Goal: Transaction & Acquisition: Purchase product/service

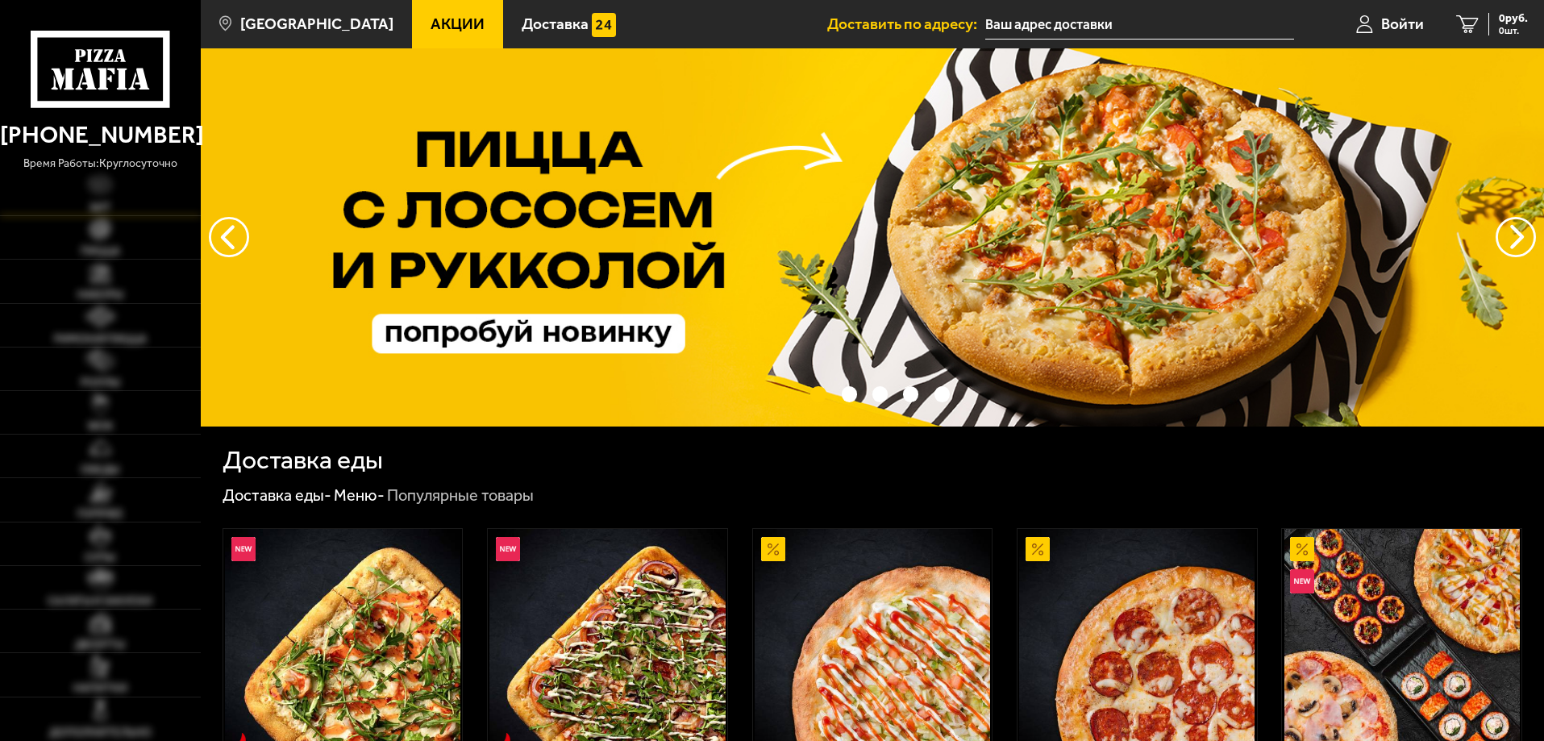
type input "[STREET_ADDRESS]"
click at [78, 239] on link "Пицца" at bounding box center [100, 237] width 201 height 43
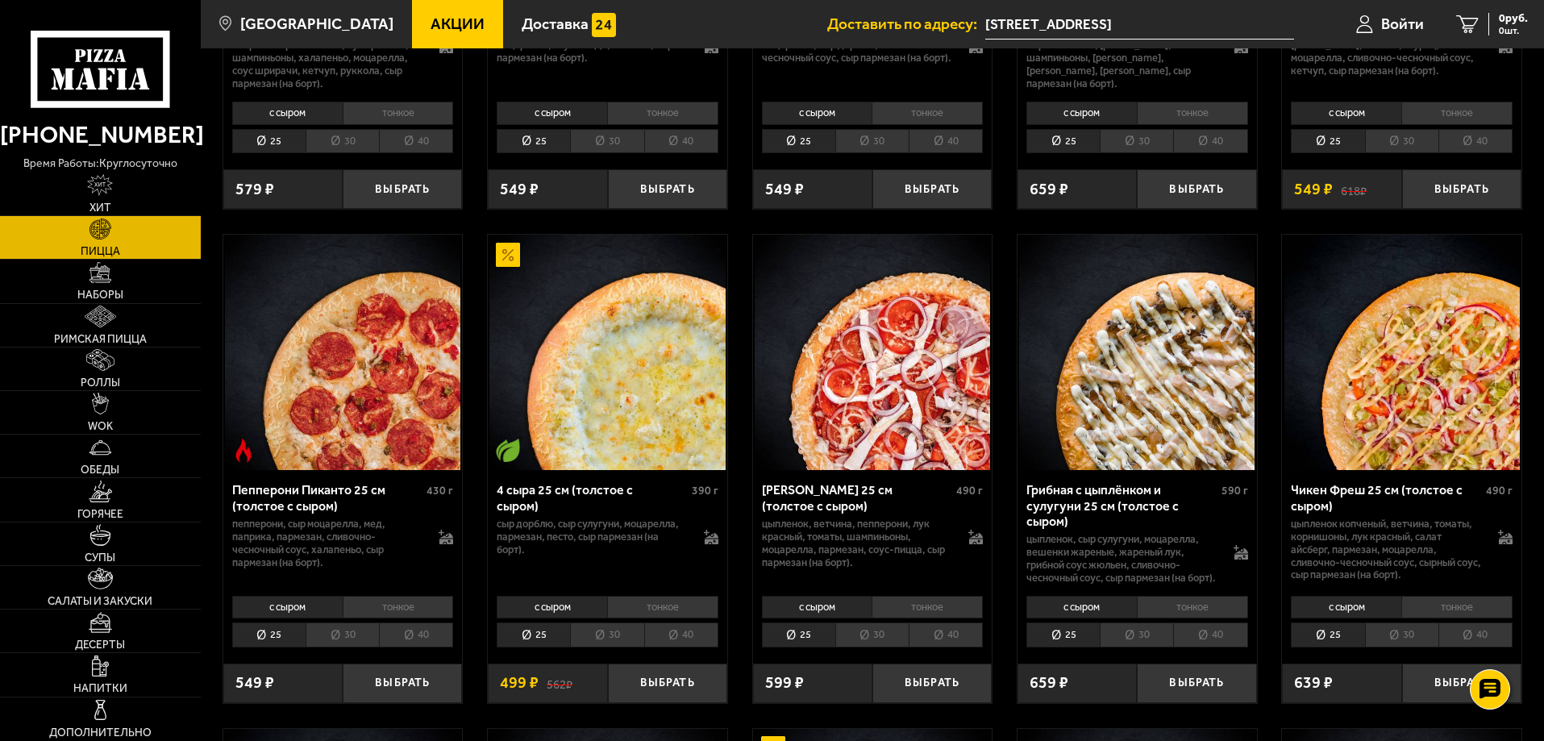
scroll to position [887, 0]
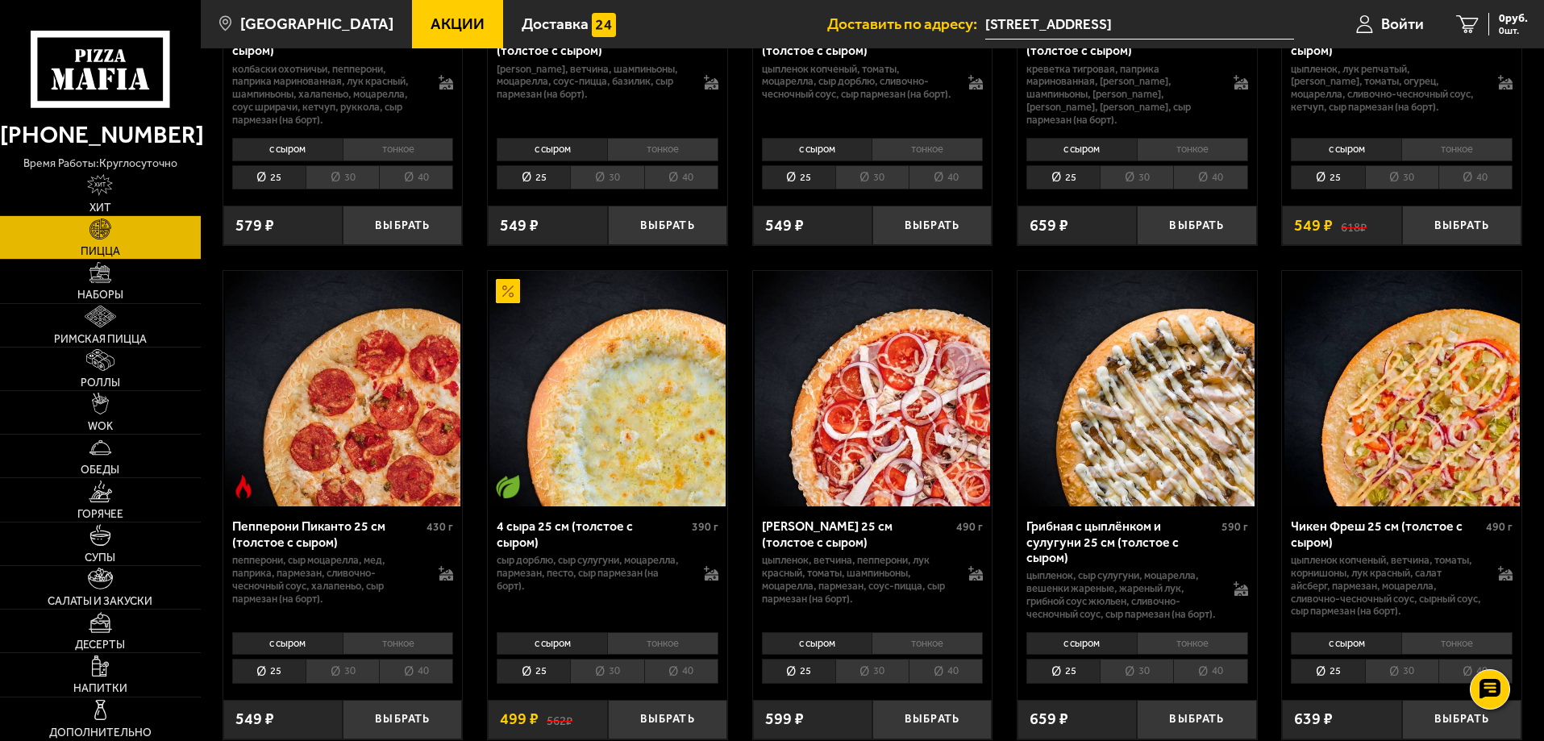
click at [1193, 411] on img at bounding box center [1137, 389] width 236 height 236
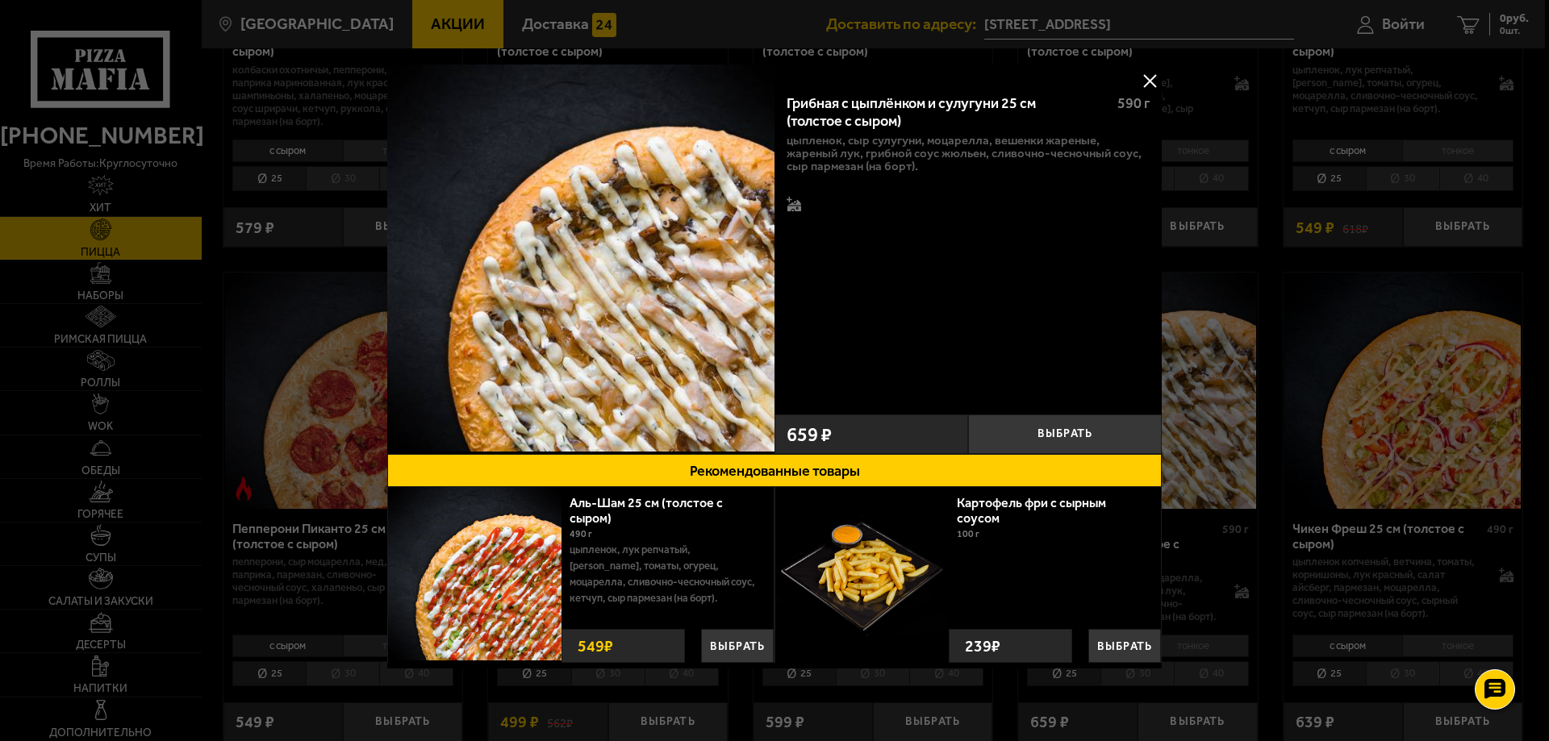
click at [1148, 74] on button at bounding box center [1149, 81] width 24 height 24
